Goal: Information Seeking & Learning: Learn about a topic

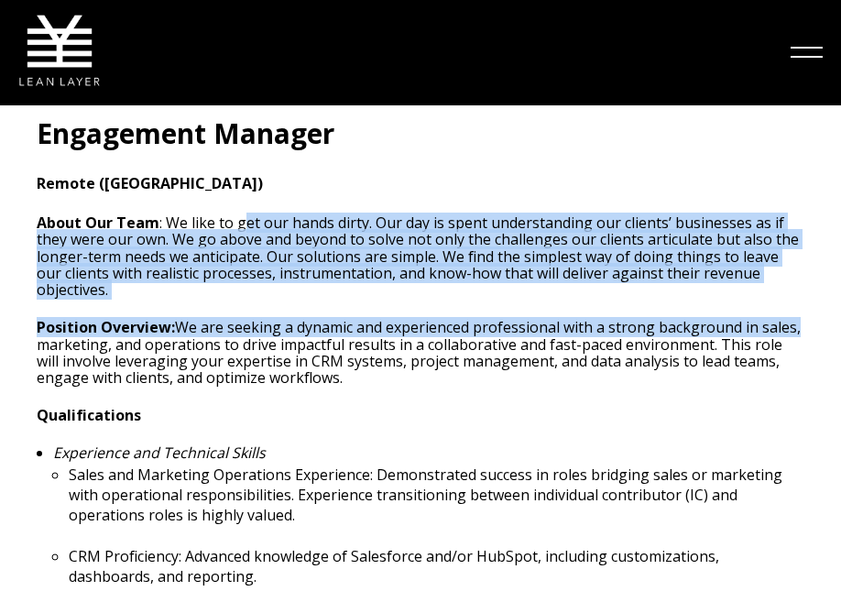
scroll to position [505, 1]
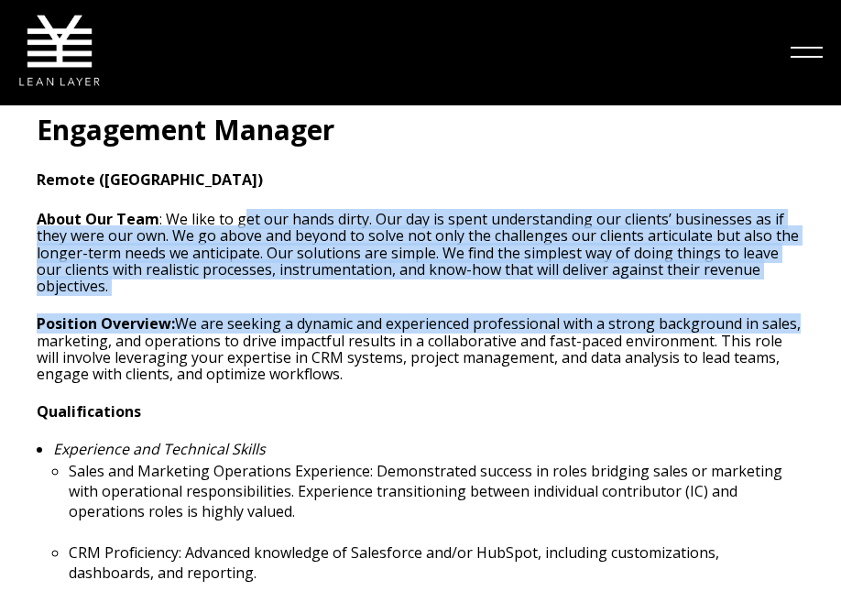
drag, startPoint x: 245, startPoint y: 215, endPoint x: 802, endPoint y: 306, distance: 564.6
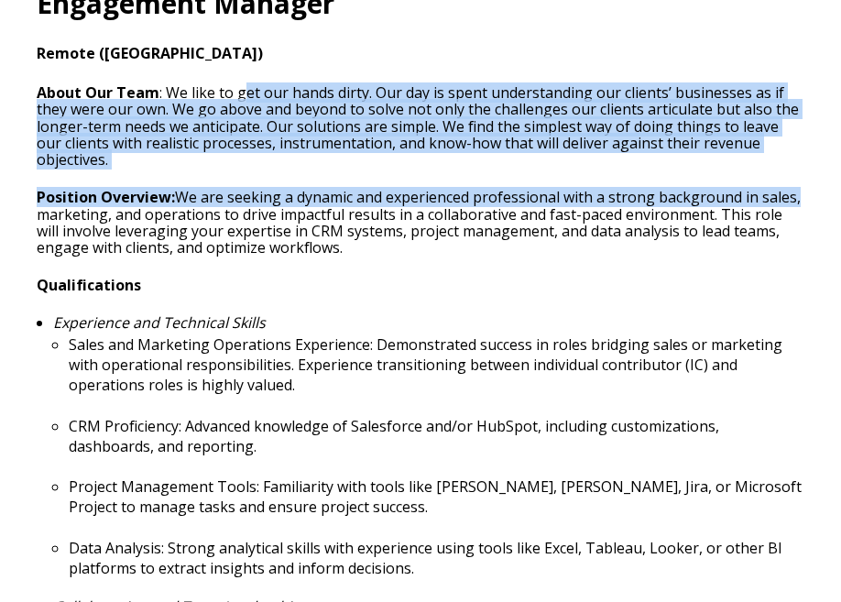
scroll to position [654, 0]
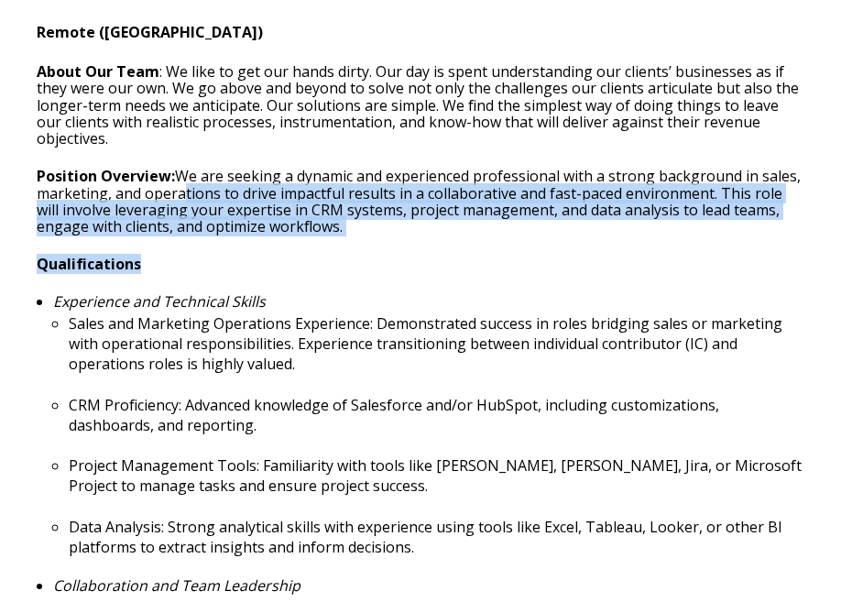
drag, startPoint x: 186, startPoint y: 173, endPoint x: 771, endPoint y: 236, distance: 588.1
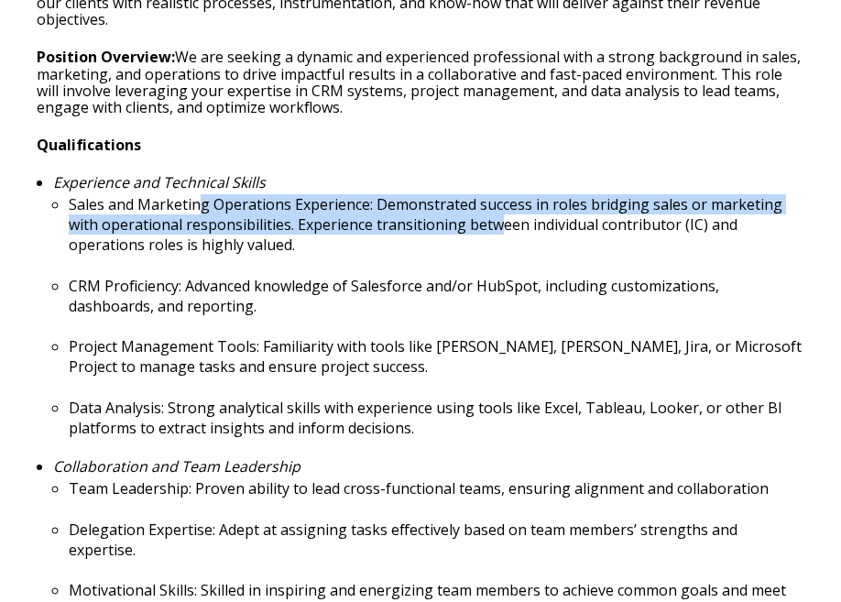
scroll to position [773, 1]
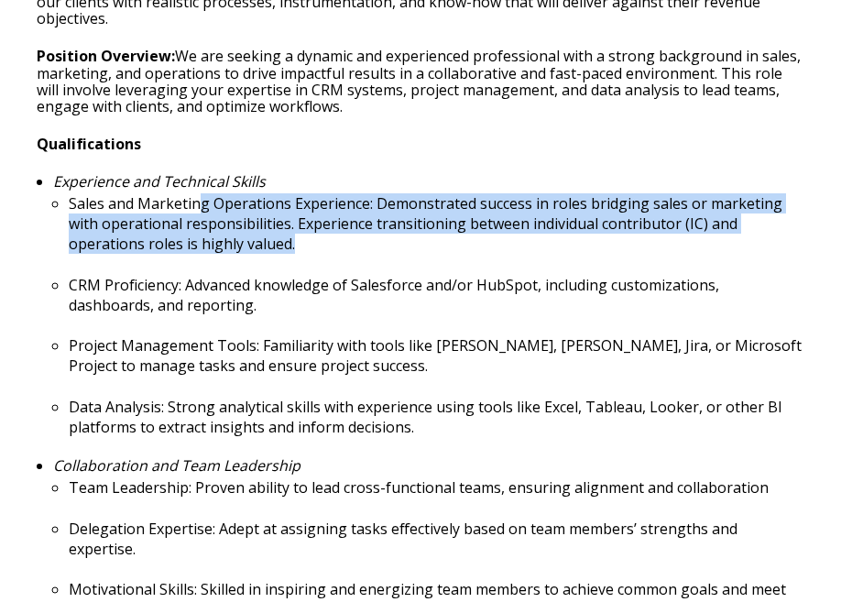
drag, startPoint x: 202, startPoint y: 194, endPoint x: 750, endPoint y: 221, distance: 548.8
click at [752, 220] on p "Sales and Marketing Operations Experience: Demonstrated success in roles bridgi…" at bounding box center [437, 223] width 736 height 60
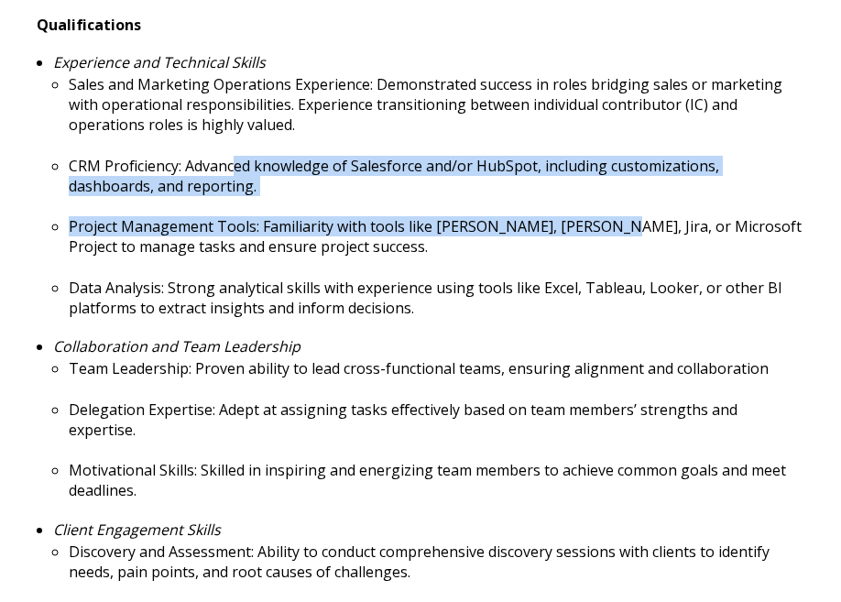
scroll to position [896, 0]
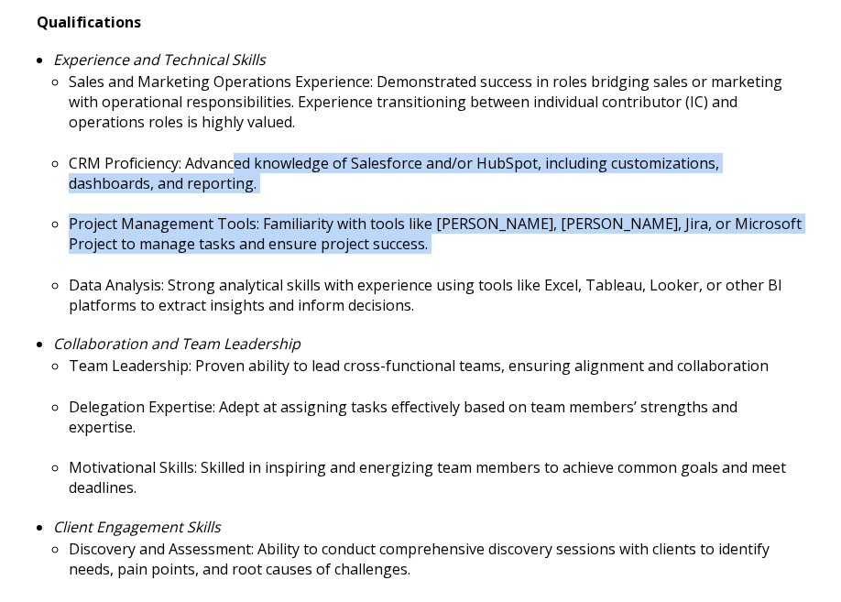
drag, startPoint x: 234, startPoint y: 145, endPoint x: 786, endPoint y: 249, distance: 561.6
click at [786, 249] on ul "Sales and Marketing Operations Experience: Demonstrated success in roles bridgi…" at bounding box center [429, 192] width 752 height 243
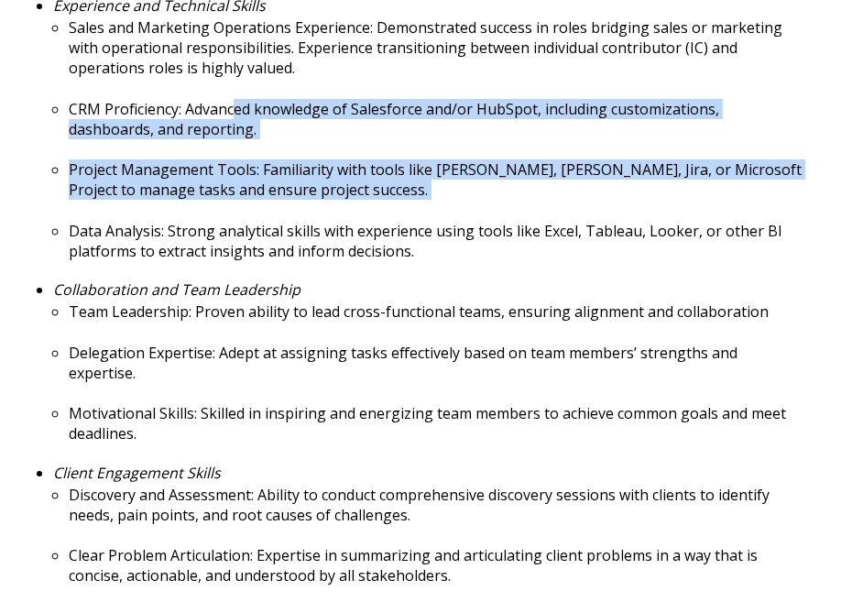
scroll to position [1009, 0]
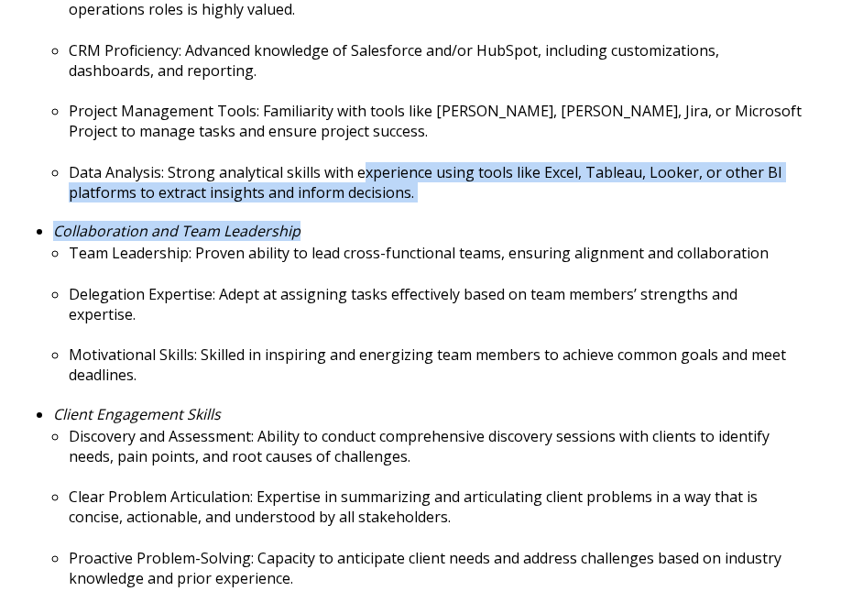
drag, startPoint x: 358, startPoint y: 153, endPoint x: 783, endPoint y: 212, distance: 428.4
click at [783, 212] on ul "Experience and Technical Skills Sales and Marketing Operations Experience: Demo…" at bounding box center [421, 264] width 768 height 650
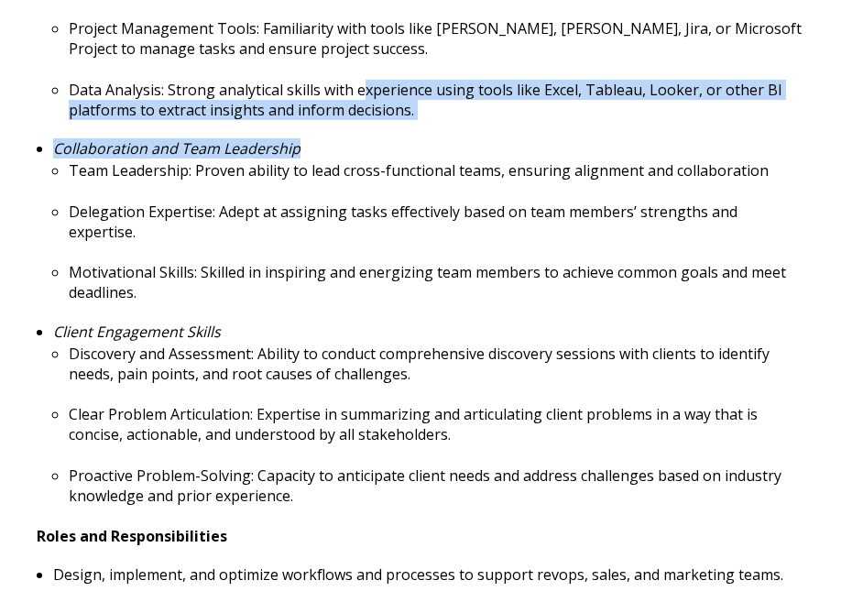
scroll to position [1116, 0]
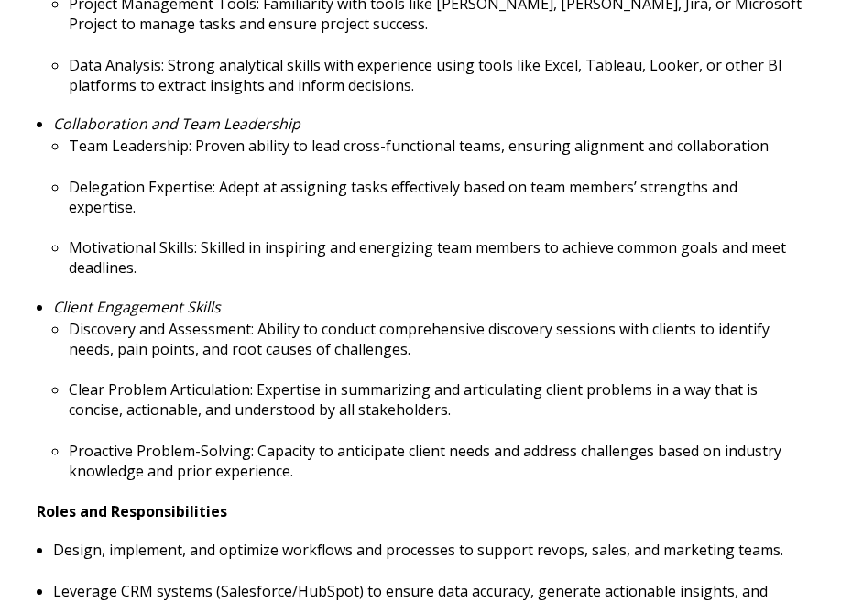
drag, startPoint x: 233, startPoint y: 131, endPoint x: 159, endPoint y: 130, distance: 73.3
click at [232, 136] on p "Team Leadership: Proven ability to lead cross-functional teams, ensuring alignm…" at bounding box center [437, 146] width 736 height 20
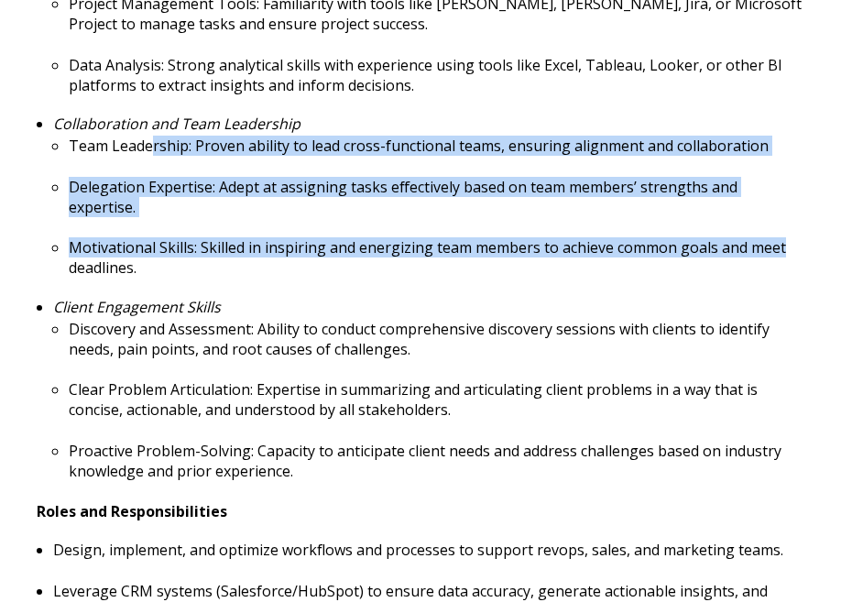
drag, startPoint x: 151, startPoint y: 128, endPoint x: 828, endPoint y: 211, distance: 681.4
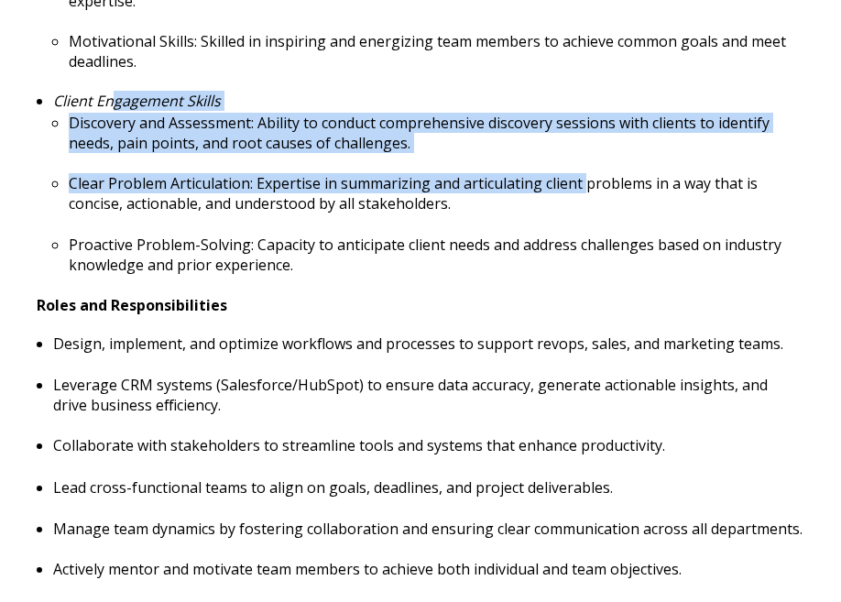
scroll to position [1324, 0]
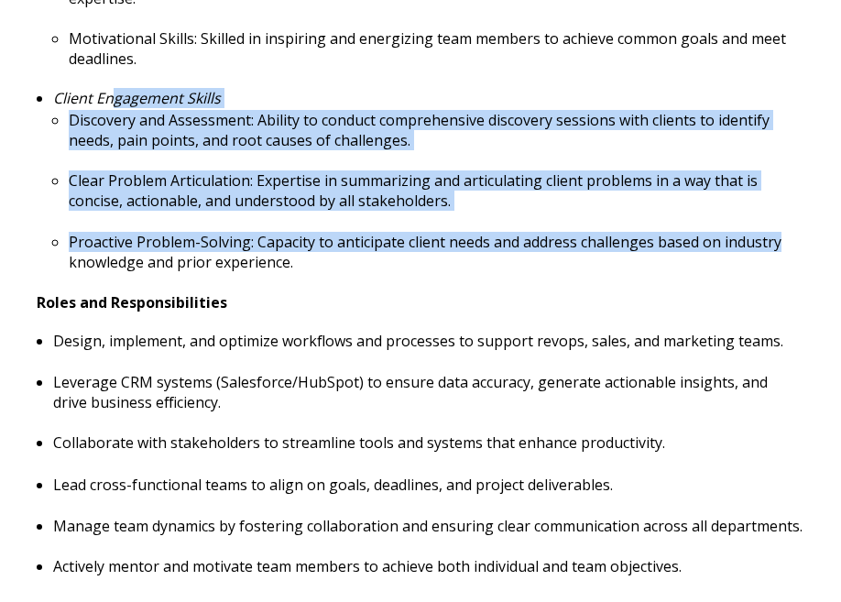
drag, startPoint x: 110, startPoint y: 63, endPoint x: 813, endPoint y: 195, distance: 715.3
click at [813, 195] on div "Engagement Manager Remote (USA) About Our Team : We like to get our hands dirty…" at bounding box center [420, 573] width 805 height 2617
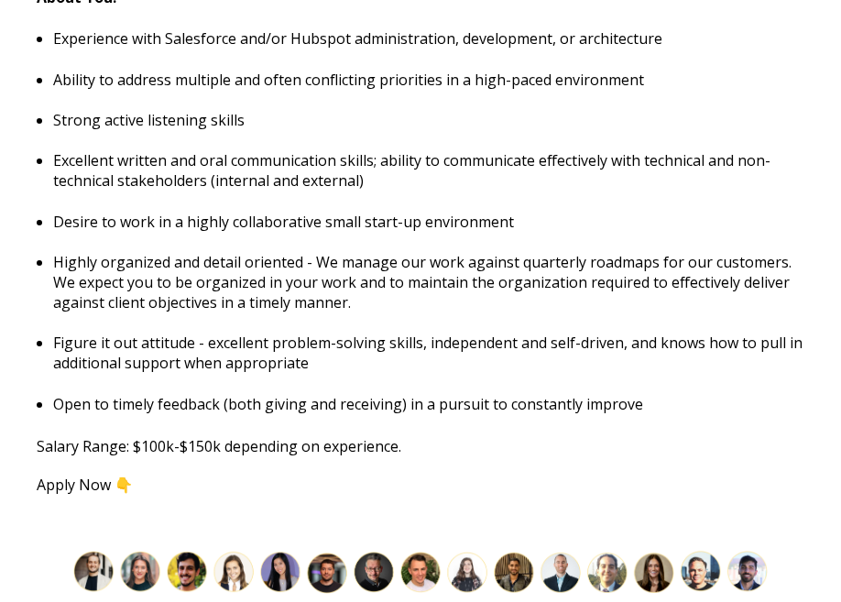
scroll to position [2272, 0]
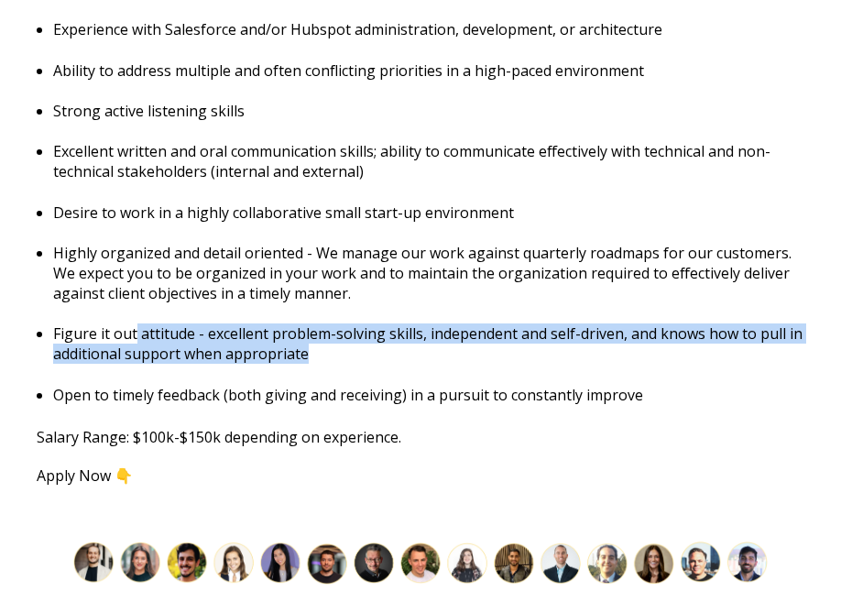
drag, startPoint x: 136, startPoint y: 302, endPoint x: 764, endPoint y: 322, distance: 629.1
click at [764, 324] on p "Figure it out attitude - excellent problem-solving skills, independent and self…" at bounding box center [429, 344] width 752 height 40
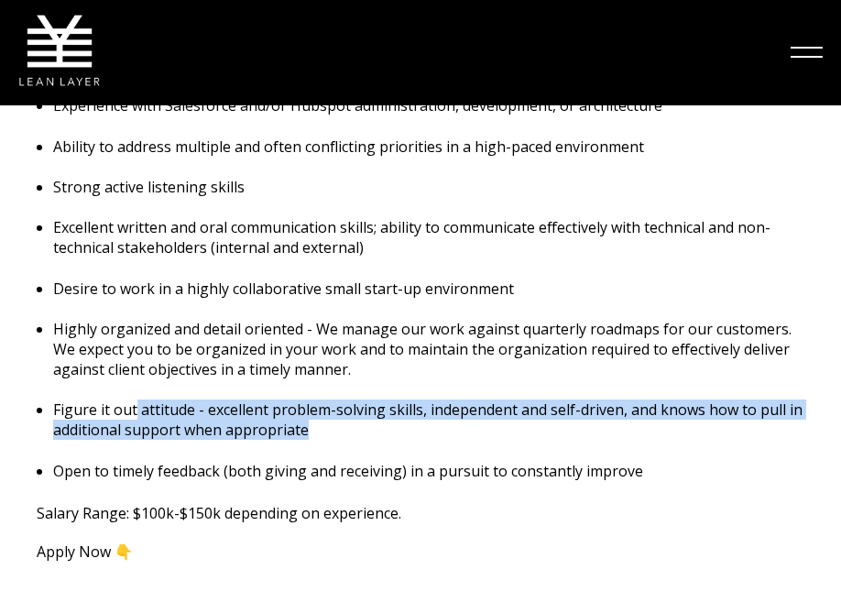
scroll to position [2196, 0]
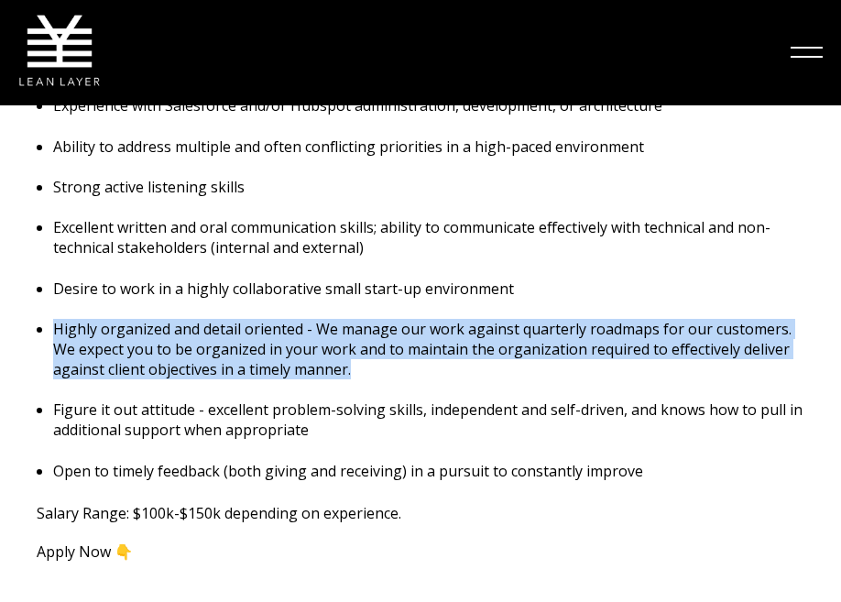
drag, startPoint x: 119, startPoint y: 277, endPoint x: 773, endPoint y: 335, distance: 656.1
click at [773, 335] on ul "Experience with Salesforce and/or Hubspot administration, development, or archi…" at bounding box center [421, 288] width 768 height 386
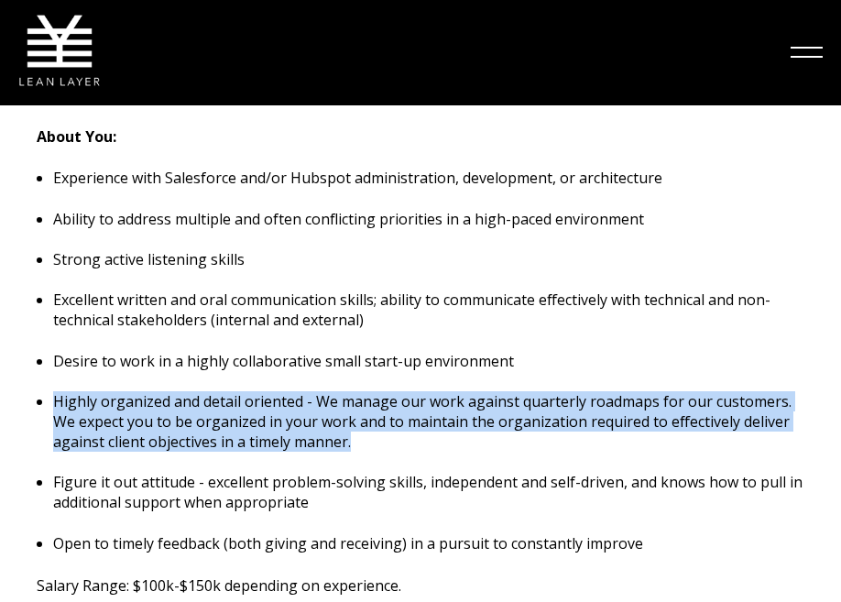
scroll to position [2120, 0]
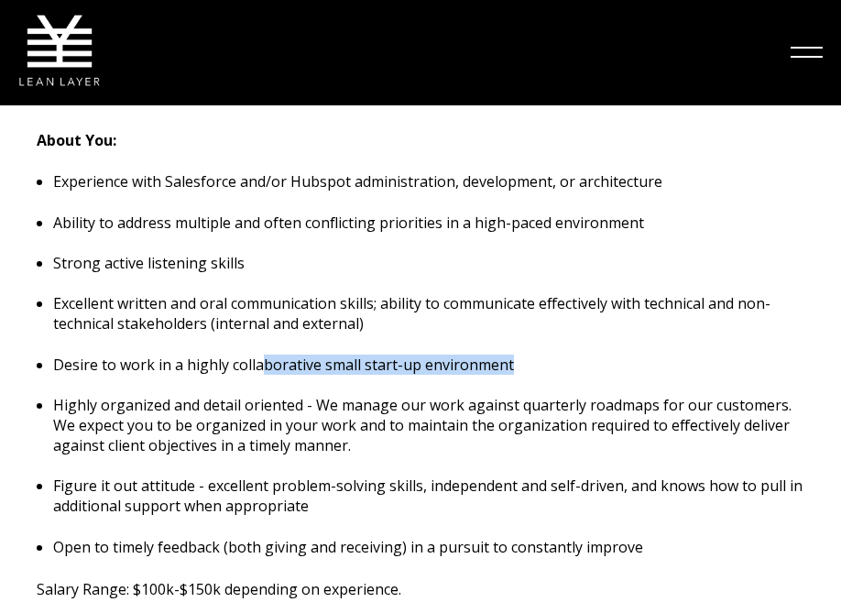
drag, startPoint x: 258, startPoint y: 315, endPoint x: 562, endPoint y: 326, distance: 304.5
click at [562, 355] on p "Desire to work in a highly collaborative small start-up environment" at bounding box center [429, 365] width 752 height 20
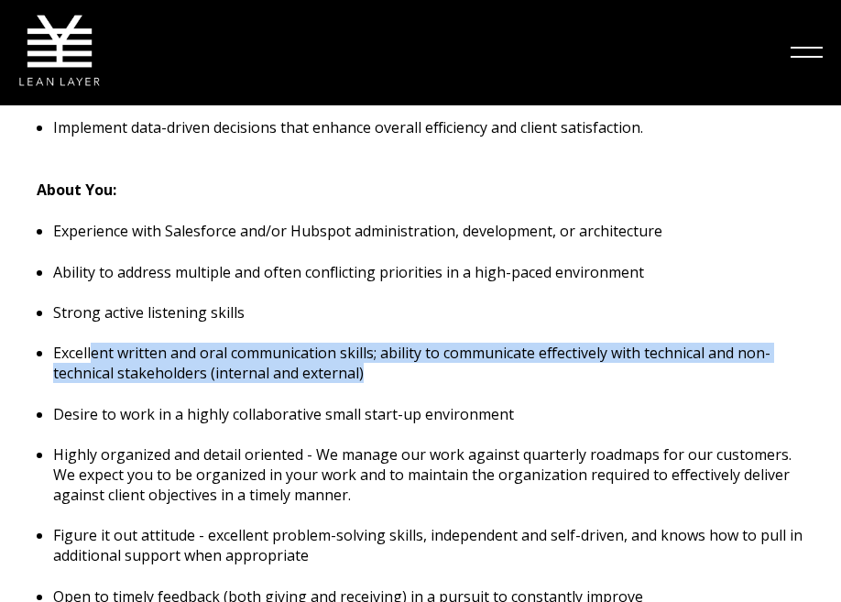
scroll to position [2078, 1]
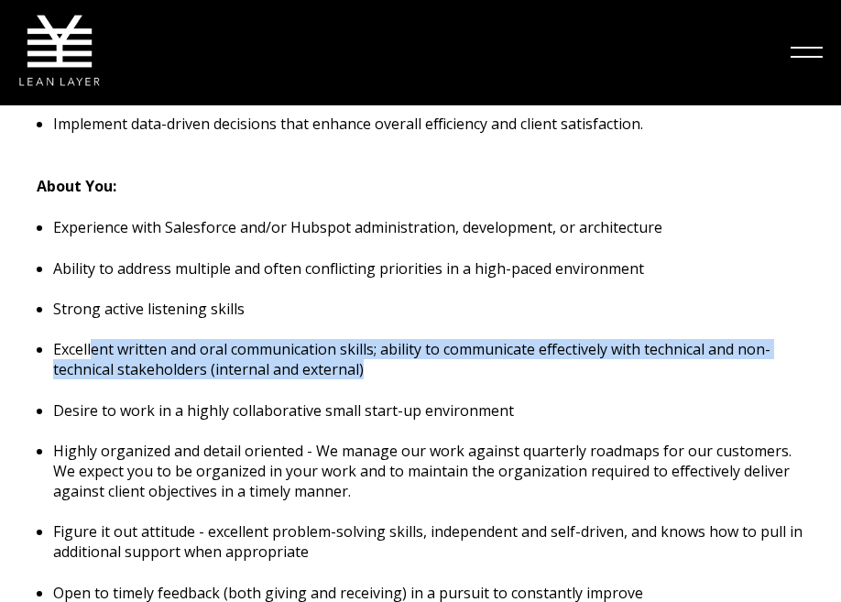
drag, startPoint x: 92, startPoint y: 311, endPoint x: 705, endPoint y: 340, distance: 613.9
click at [705, 340] on ul "Experience with Salesforce and/or Hubspot administration, development, or archi…" at bounding box center [421, 410] width 768 height 386
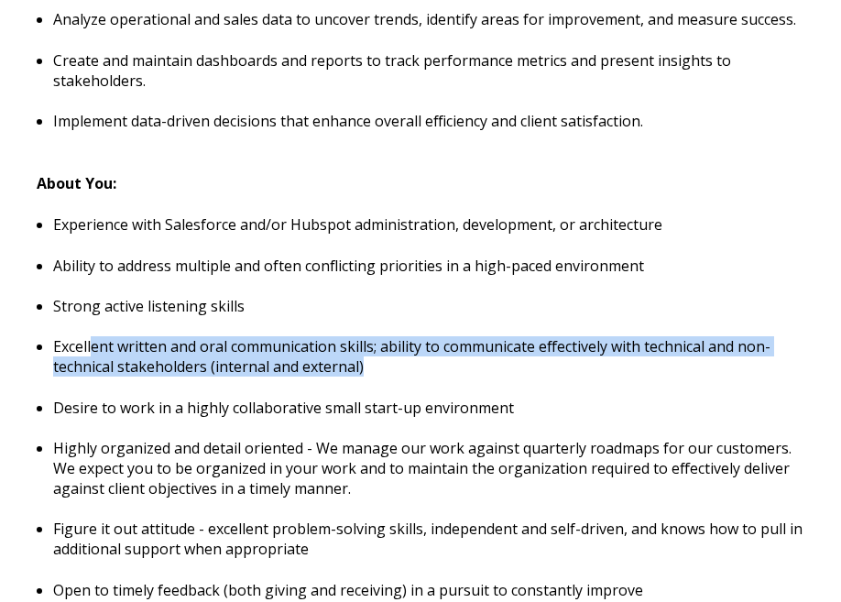
scroll to position [2011, 0]
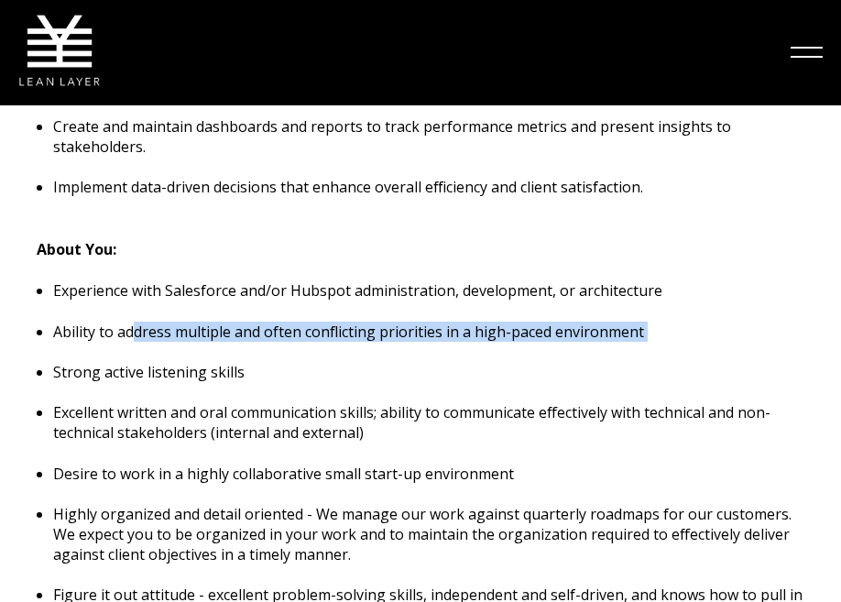
drag, startPoint x: 133, startPoint y: 293, endPoint x: 671, endPoint y: 313, distance: 538.4
click at [674, 311] on ul "Experience with Salesforce and/or Hubspot administration, development, or archi…" at bounding box center [421, 473] width 768 height 386
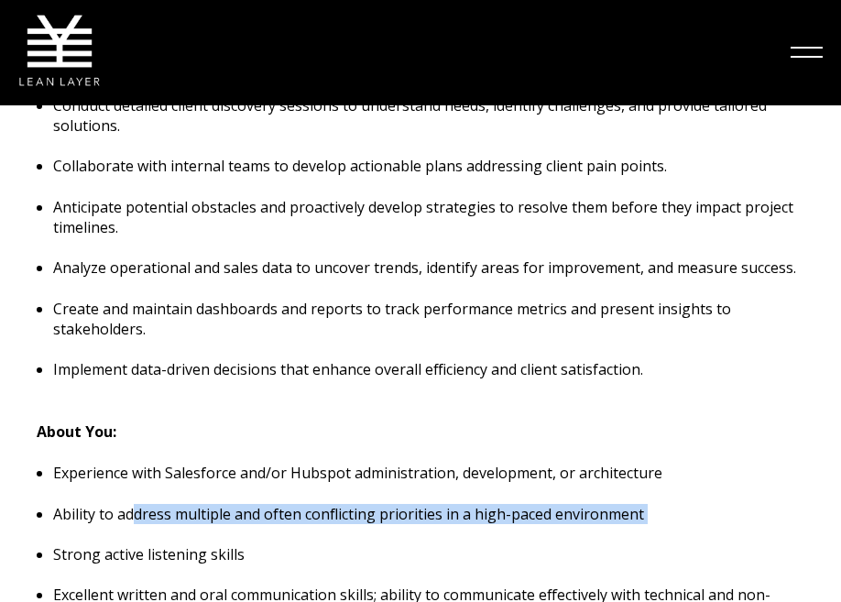
scroll to position [1825, 0]
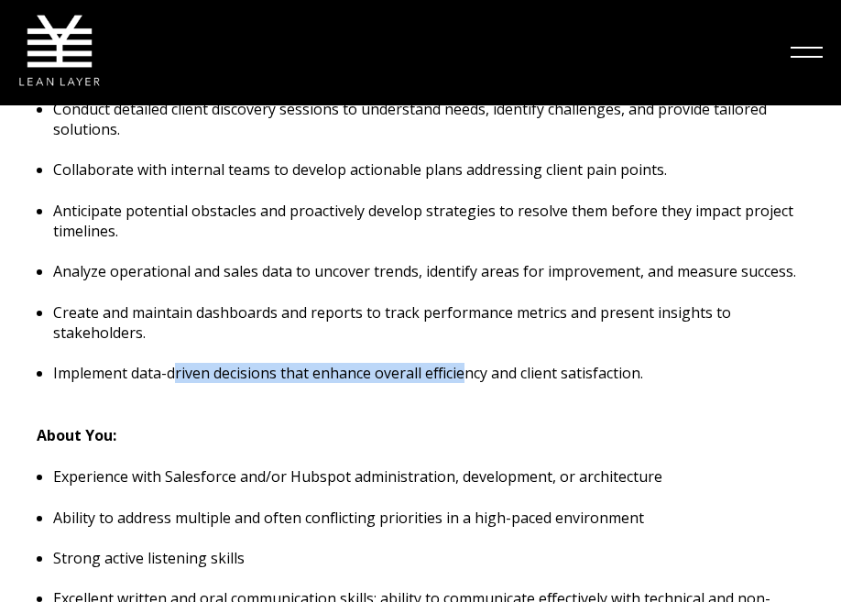
drag, startPoint x: 174, startPoint y: 329, endPoint x: 464, endPoint y: 339, distance: 289.8
click at [465, 363] on p "Implement data-driven decisions that enhance overall efficiency and client sati…" at bounding box center [429, 373] width 752 height 20
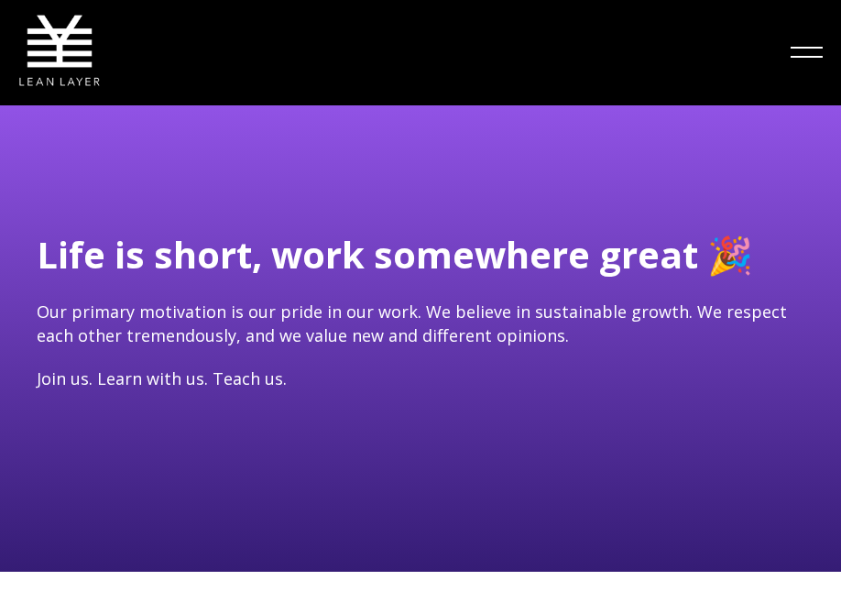
scroll to position [0, 0]
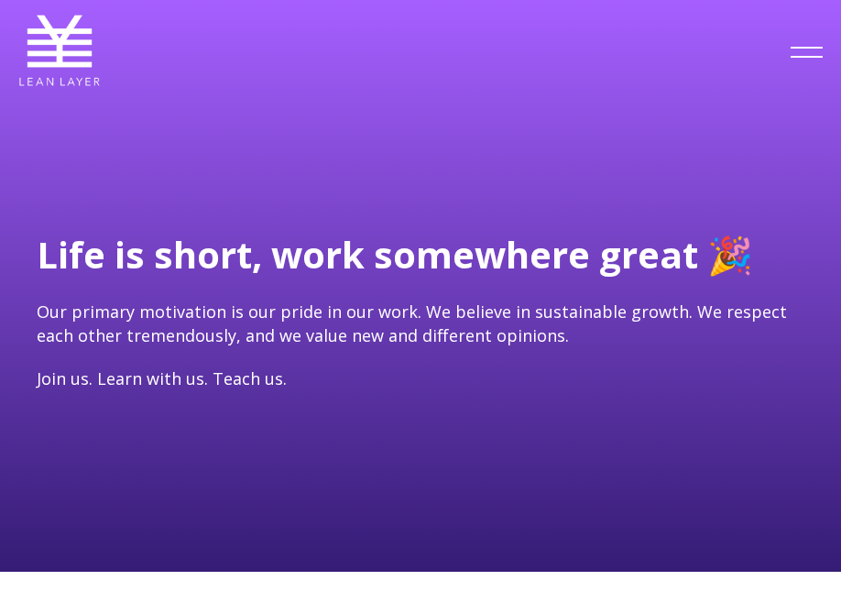
click at [804, 37] on nav "Fractional Services Our Solutions Revenue Tech Revenue Analytics Revenue Strate…" at bounding box center [807, 52] width 32 height 87
click at [803, 51] on span at bounding box center [807, 51] width 32 height 0
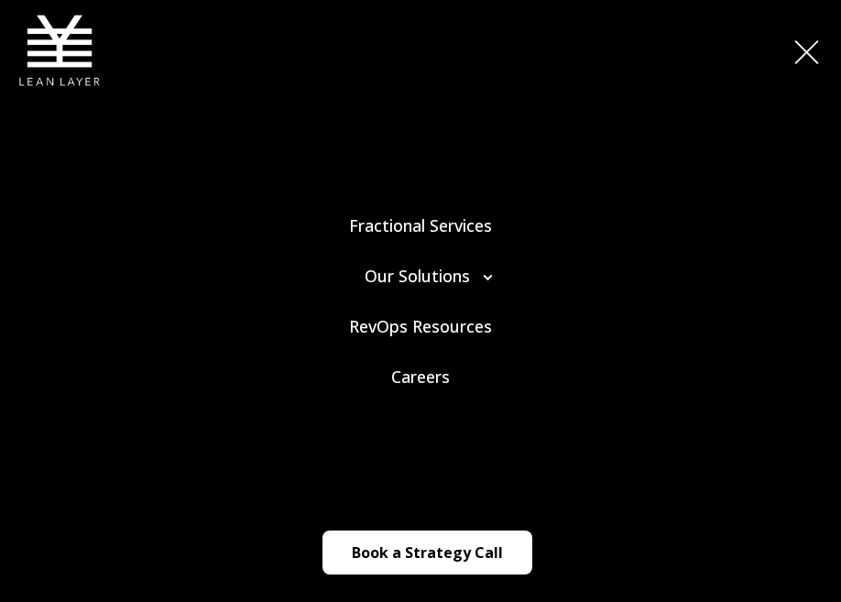
click at [410, 374] on link "Careers" at bounding box center [420, 377] width 841 height 50
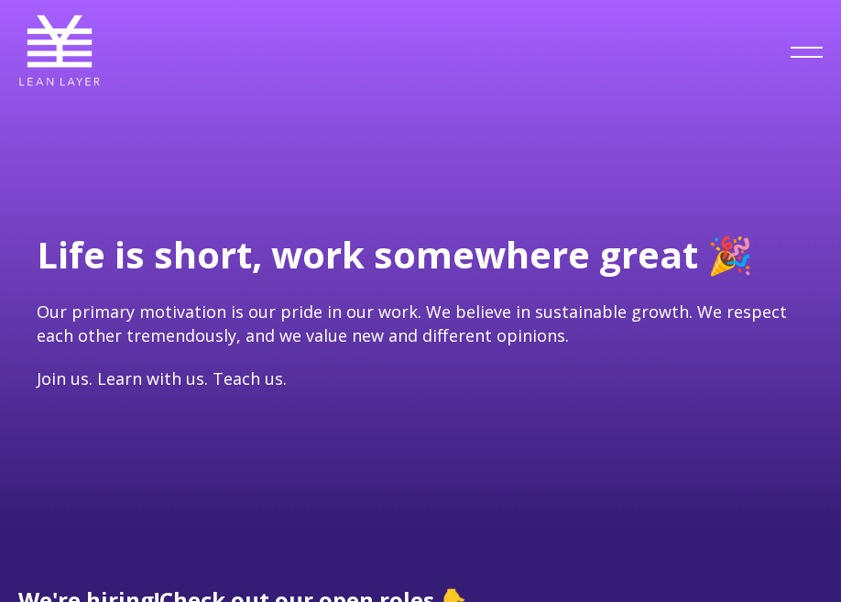
click at [787, 44] on div "Fractional Services Our Solutions Revenue Tech Revenue Analytics Revenue Strate…" at bounding box center [420, 52] width 805 height 87
click at [807, 51] on span at bounding box center [807, 51] width 32 height 0
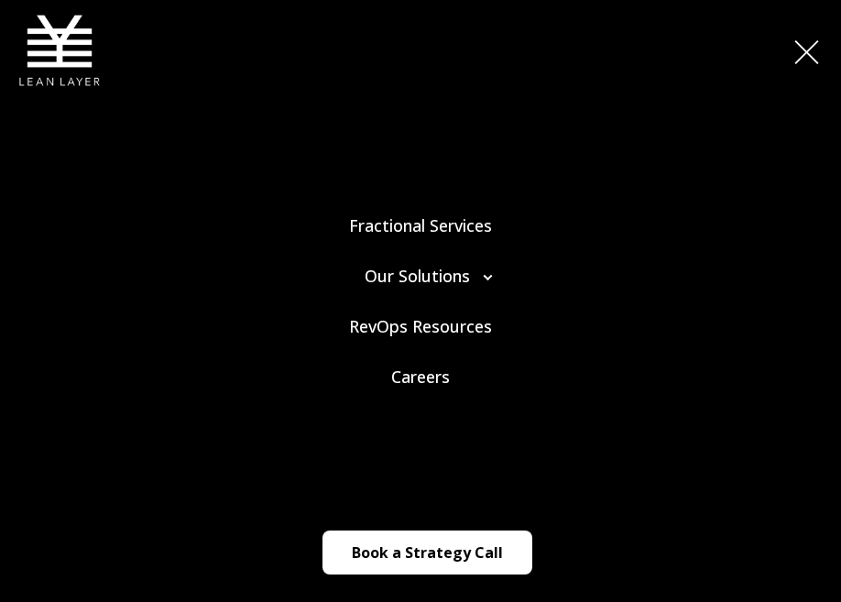
click at [364, 227] on link "Fractional Services" at bounding box center [420, 225] width 841 height 50
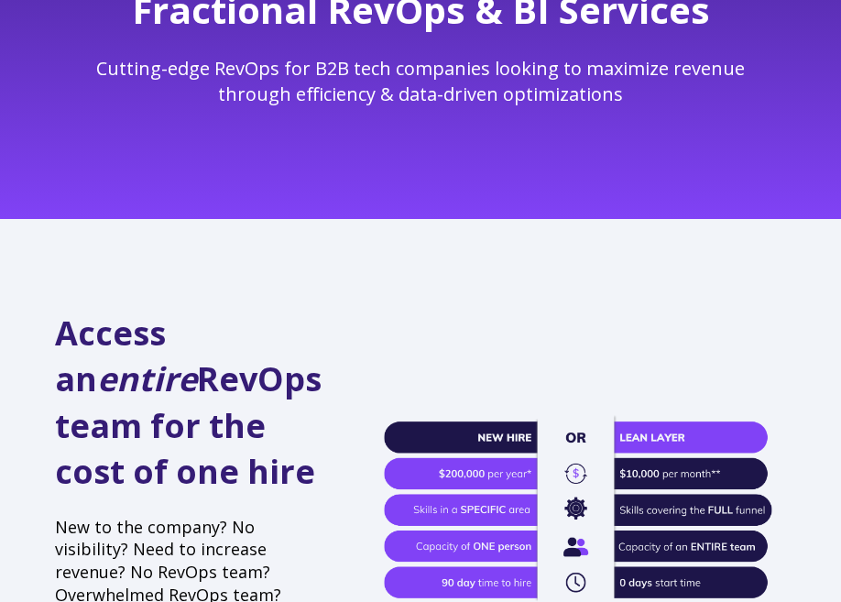
scroll to position [228, 0]
